Goal: Find specific page/section: Find specific page/section

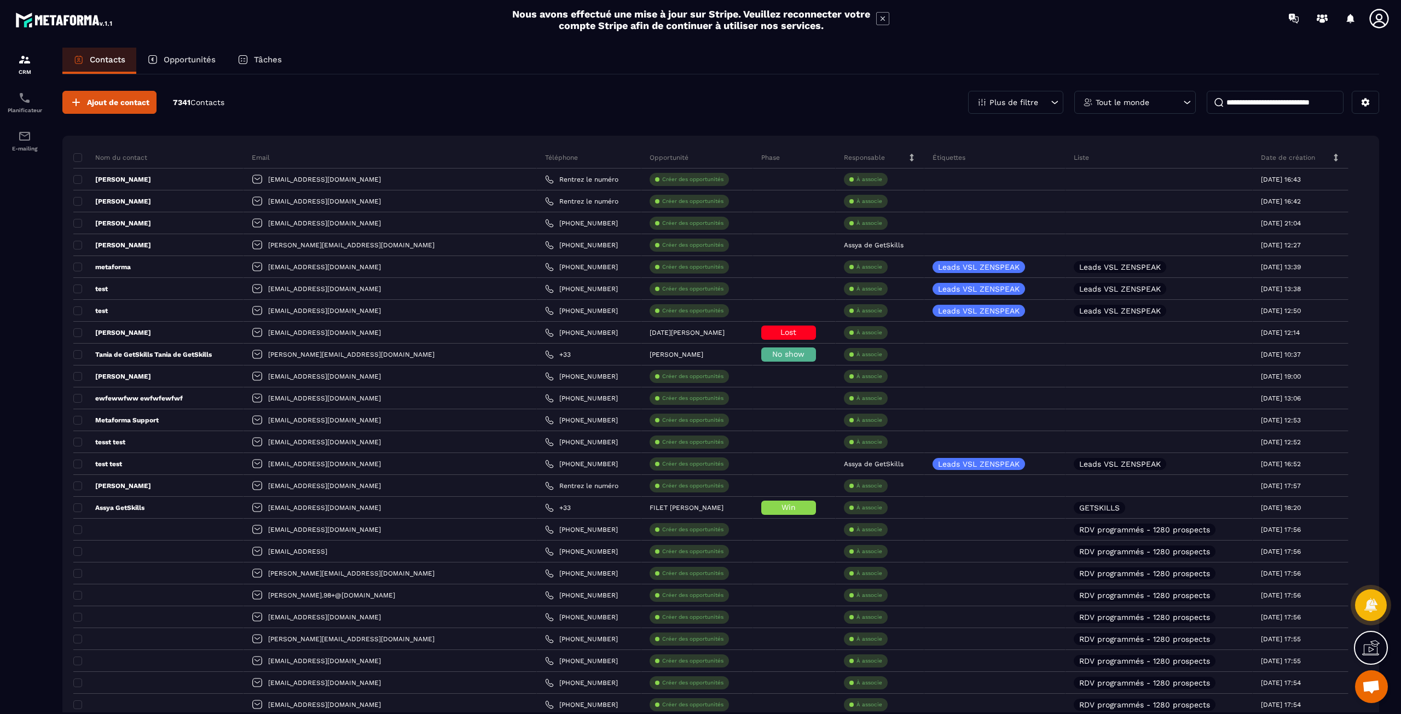
click at [193, 58] on p "Opportunités" at bounding box center [190, 60] width 52 height 10
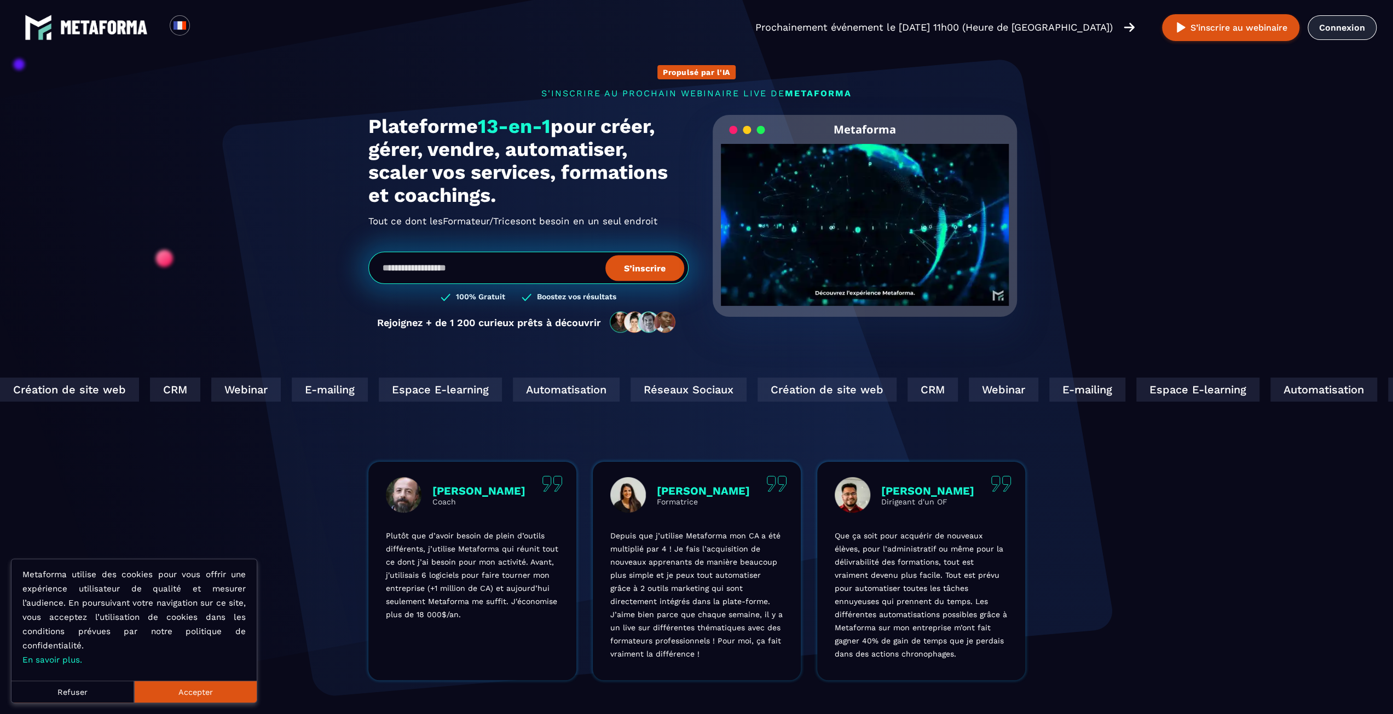
click at [1359, 32] on link "Connexion" at bounding box center [1342, 27] width 69 height 25
